Goal: Find contact information: Obtain details needed to contact an individual or organization

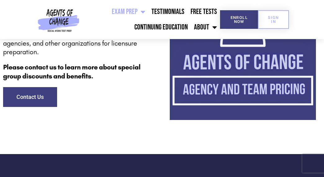
scroll to position [1718, 0]
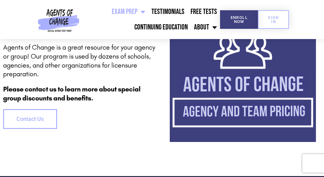
click at [31, 122] on span "Contact Us" at bounding box center [29, 119] width 27 height 6
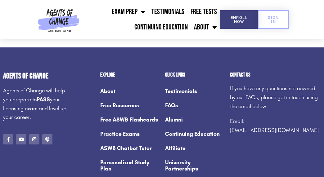
scroll to position [305, 0]
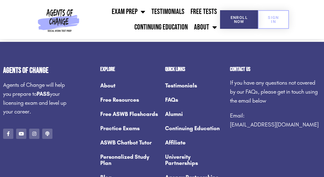
drag, startPoint x: 231, startPoint y: 124, endPoint x: 247, endPoint y: 125, distance: 16.5
drag, startPoint x: 319, startPoint y: 123, endPoint x: 224, endPoint y: 122, distance: 95.3
click at [224, 122] on div "Agents of Change Agents of Change will help you prepare to PASS your licensing …" at bounding box center [162, 133] width 324 height 138
click at [231, 129] on div "Contact us If you have any questions not covered by our FAQs, please get in tou…" at bounding box center [275, 133] width 97 height 138
drag, startPoint x: 317, startPoint y: 125, endPoint x: 229, endPoint y: 123, distance: 87.9
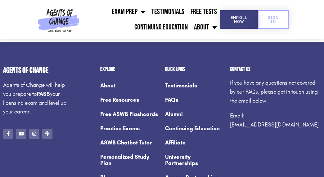
click at [229, 123] on div "Contact us If you have any questions not covered by our FAQs, please get in tou…" at bounding box center [275, 133] width 97 height 138
copy link "[EMAIL_ADDRESS][DOMAIN_NAME]"
